Goal: Transaction & Acquisition: Purchase product/service

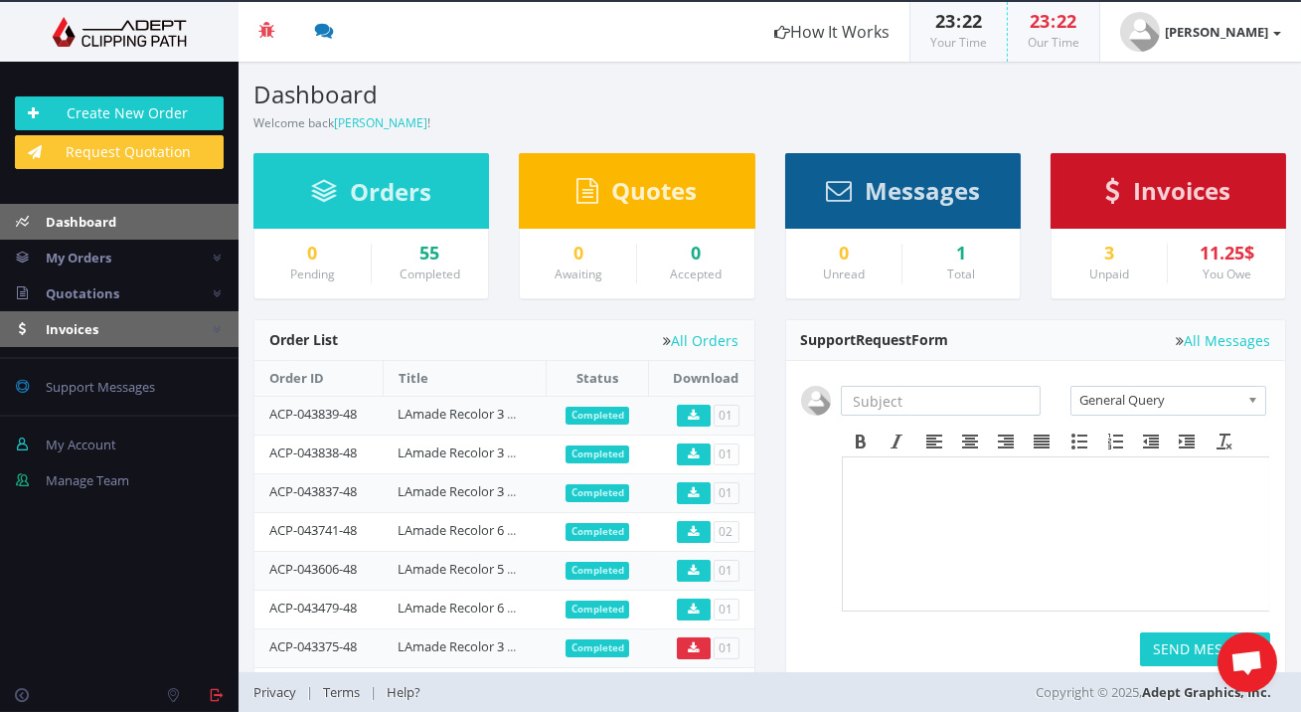
click at [174, 322] on link "Invoices" at bounding box center [119, 329] width 239 height 36
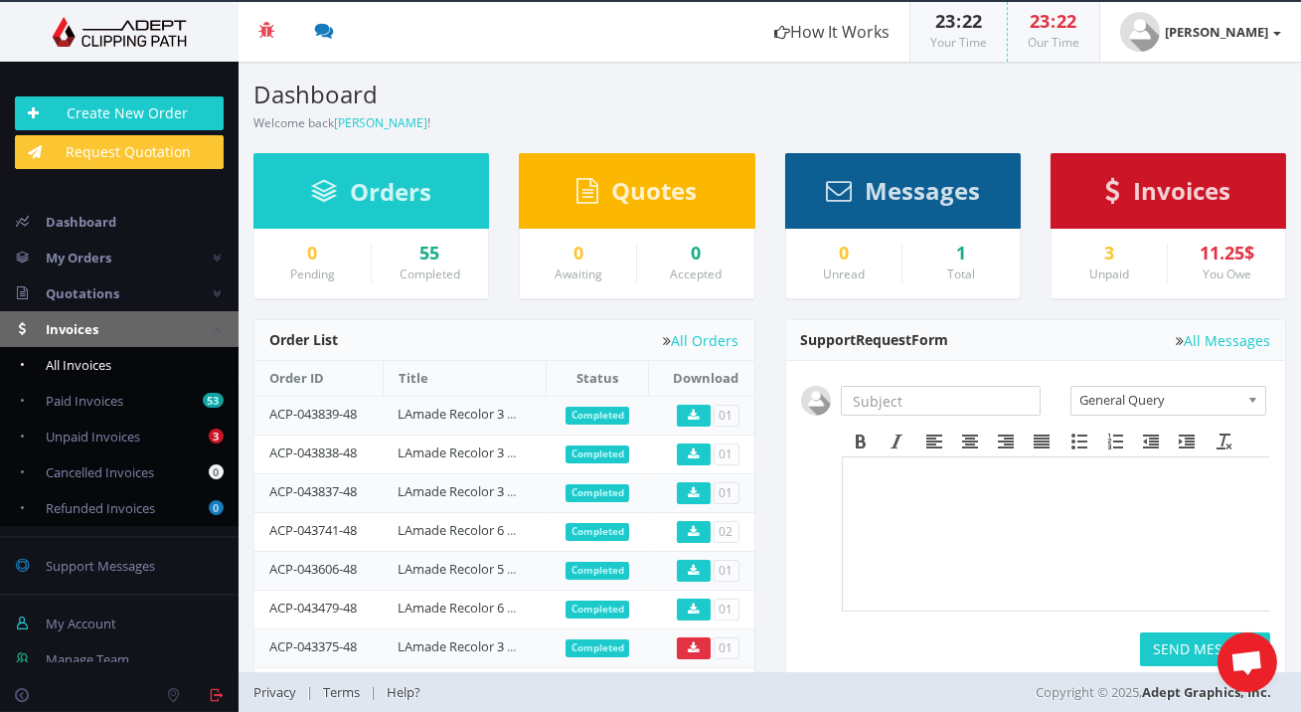
click at [176, 360] on link "All Invoices" at bounding box center [119, 365] width 239 height 36
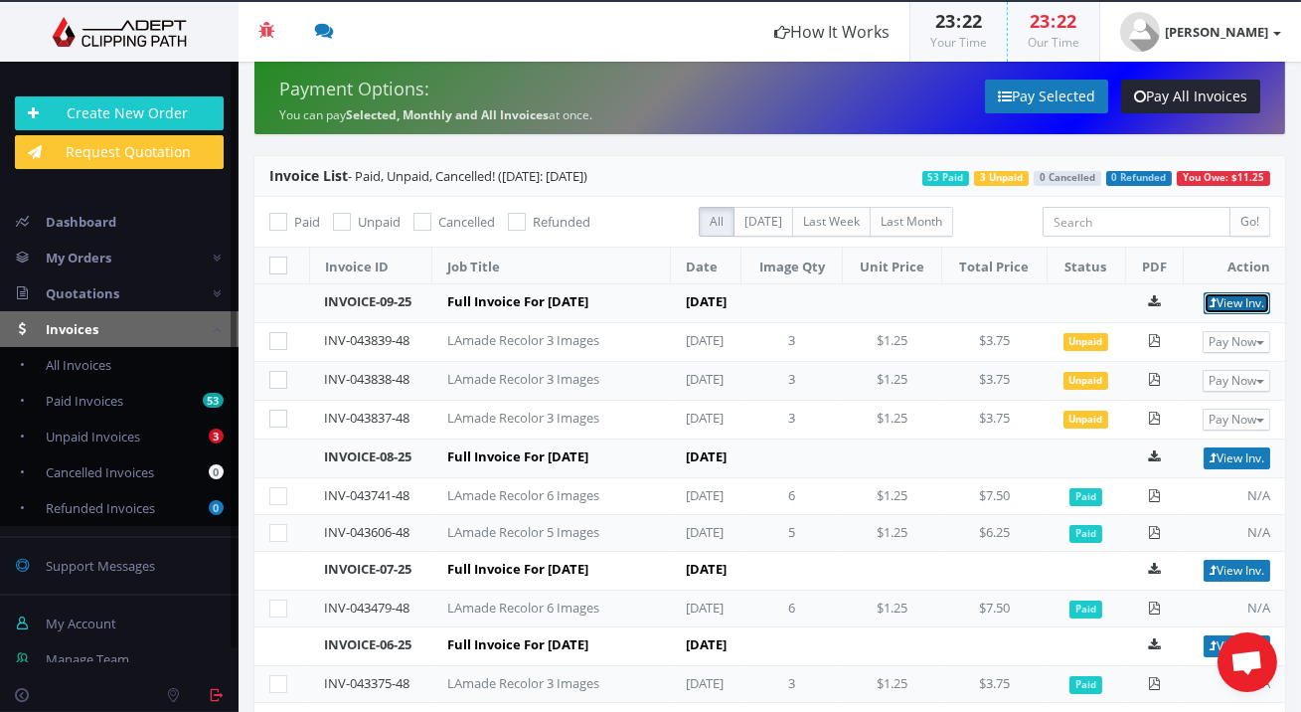
click at [1220, 300] on link "View Inv." at bounding box center [1237, 303] width 67 height 22
click at [130, 330] on link "Invoices" at bounding box center [119, 329] width 239 height 36
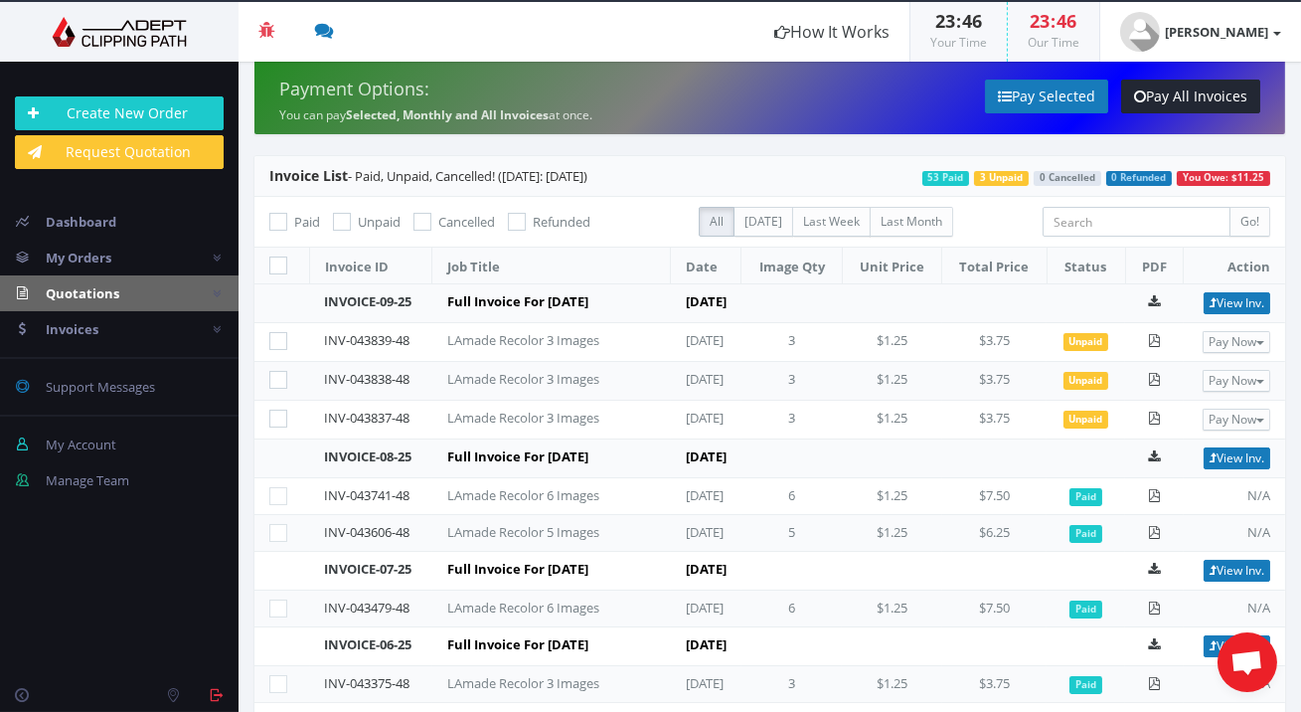
click at [146, 287] on link "Quotations" at bounding box center [119, 293] width 239 height 36
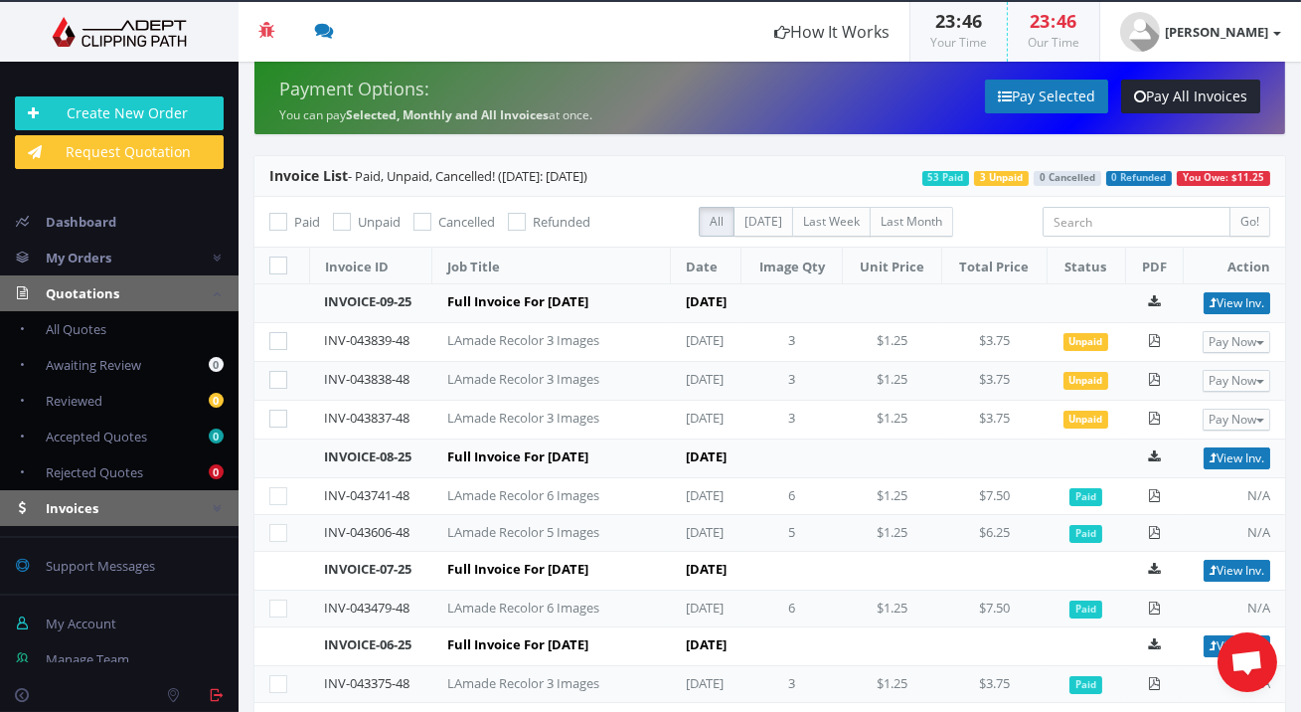
click at [117, 505] on link "Invoices" at bounding box center [119, 508] width 239 height 36
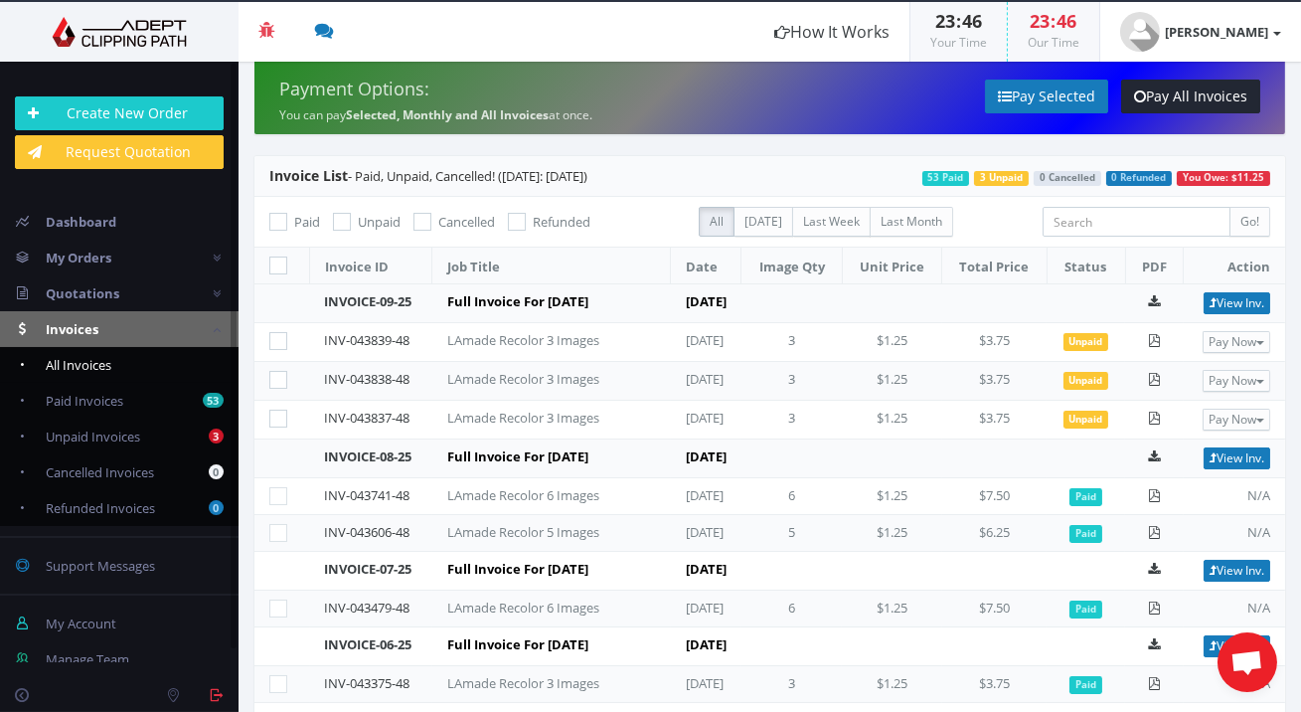
click at [149, 370] on link "All Invoices" at bounding box center [119, 365] width 239 height 36
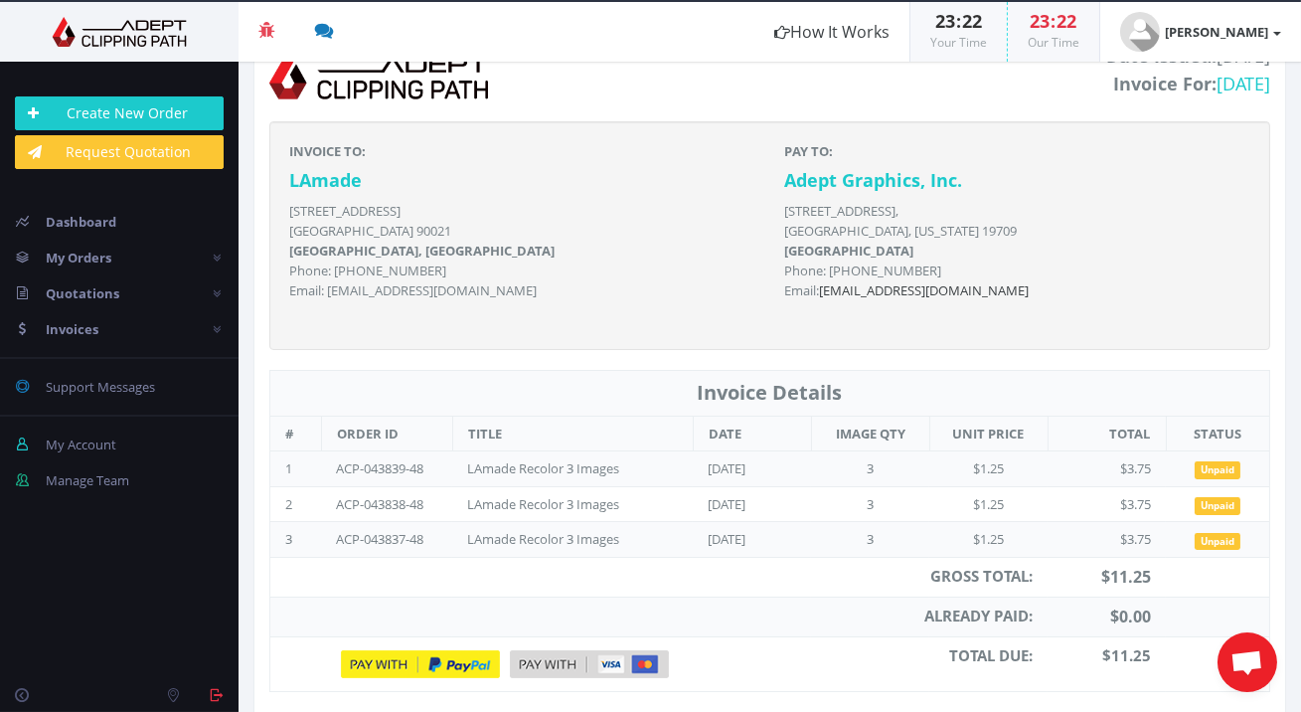
scroll to position [195, 0]
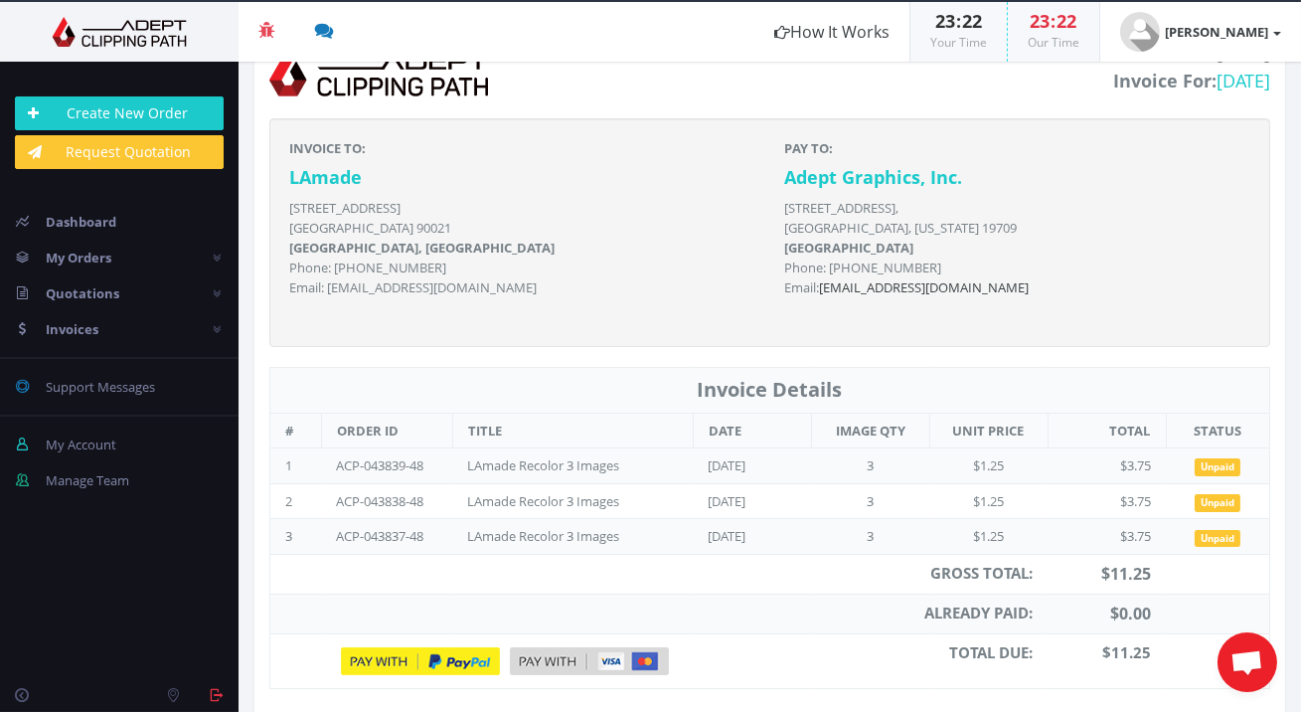
click at [554, 665] on img at bounding box center [589, 661] width 159 height 28
